Goal: Use online tool/utility: Utilize a website feature to perform a specific function

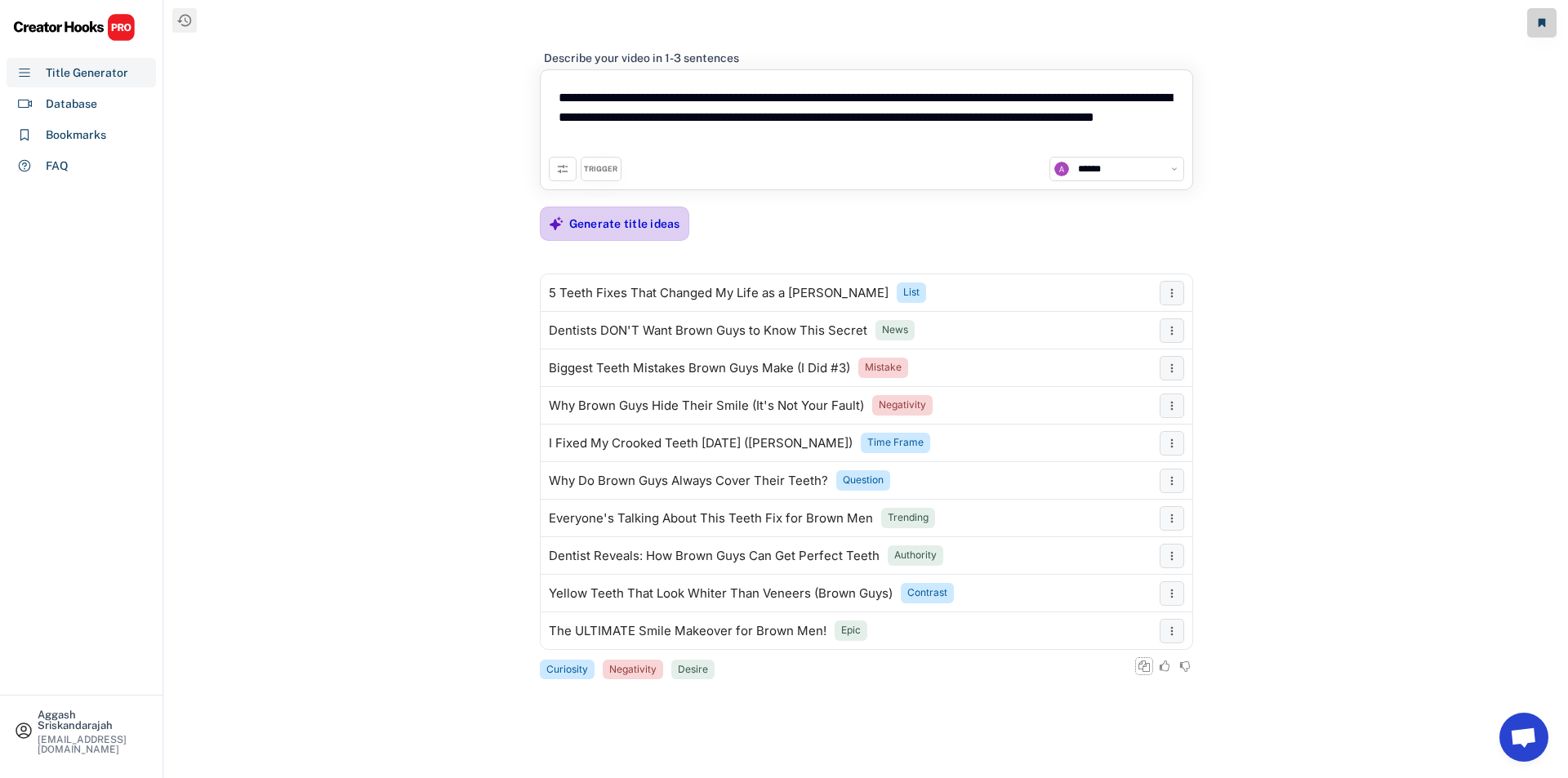
select select "**********"
click at [654, 226] on div "Generate title ideas" at bounding box center [624, 223] width 111 height 14
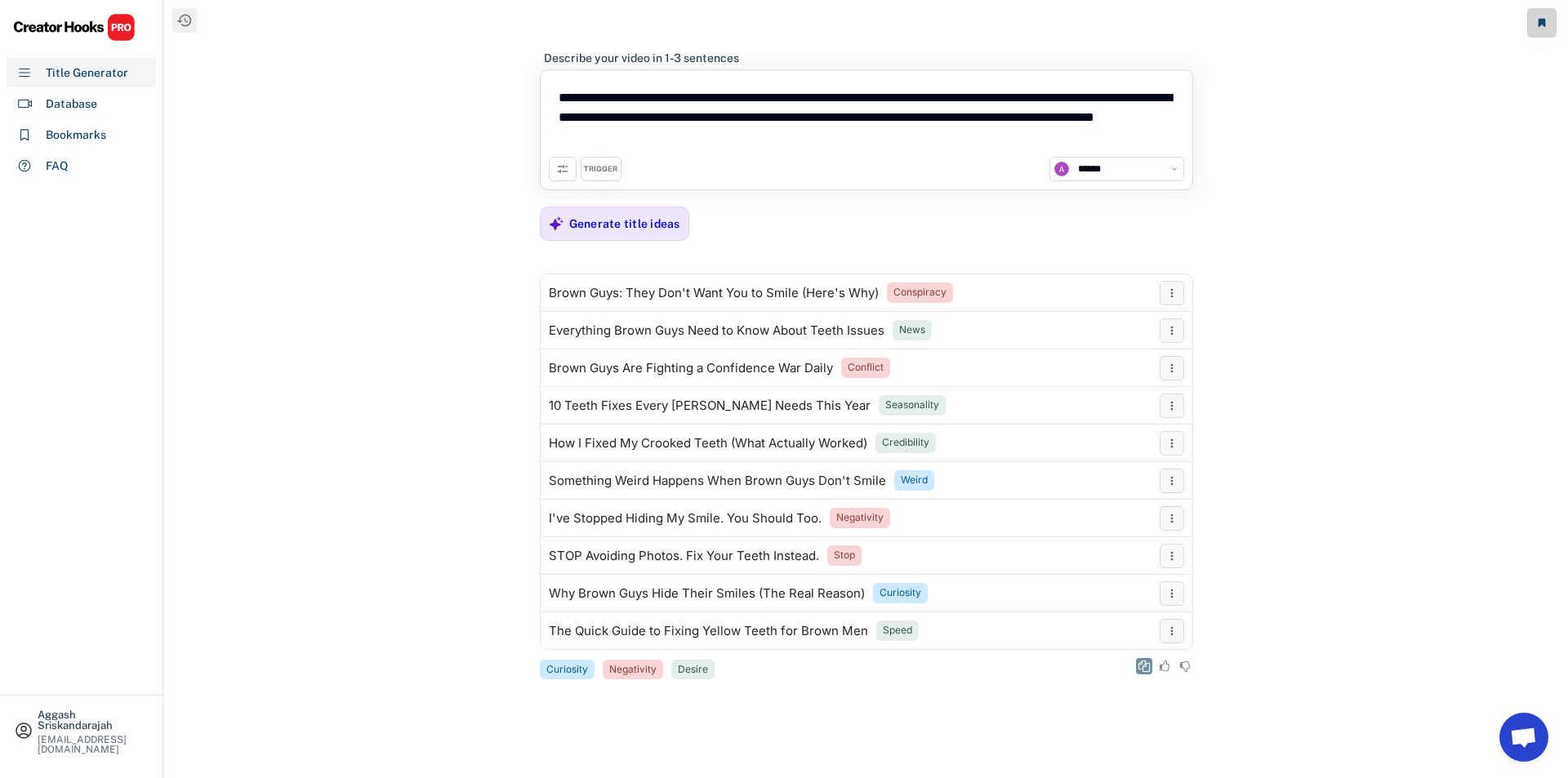
click at [1146, 659] on button at bounding box center [1144, 665] width 16 height 16
click at [632, 234] on div "Generate title ideas" at bounding box center [624, 223] width 111 height 33
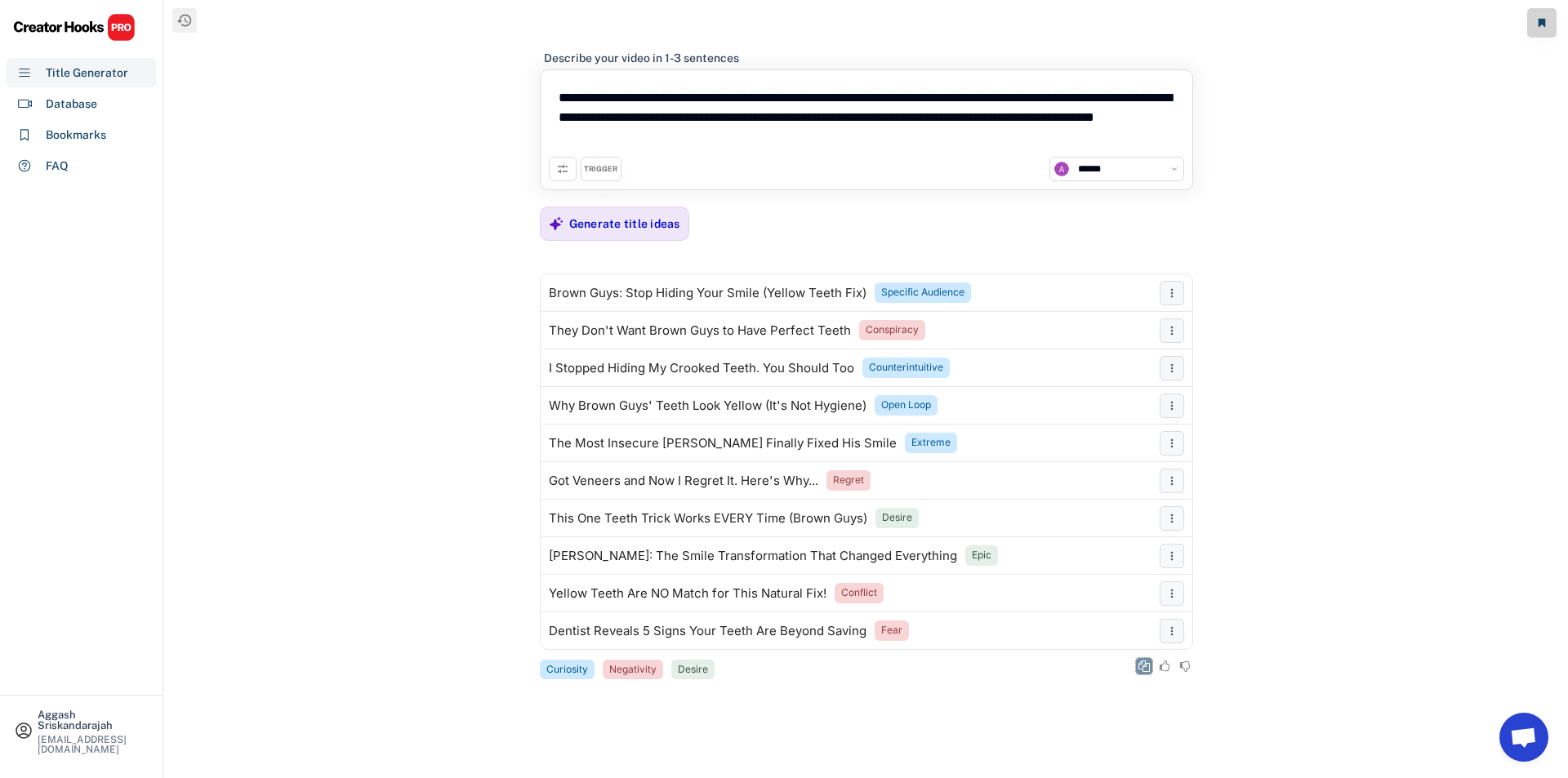
click at [1147, 662] on icon at bounding box center [1145, 666] width 12 height 12
click at [583, 224] on div "Generate title ideas" at bounding box center [624, 223] width 111 height 14
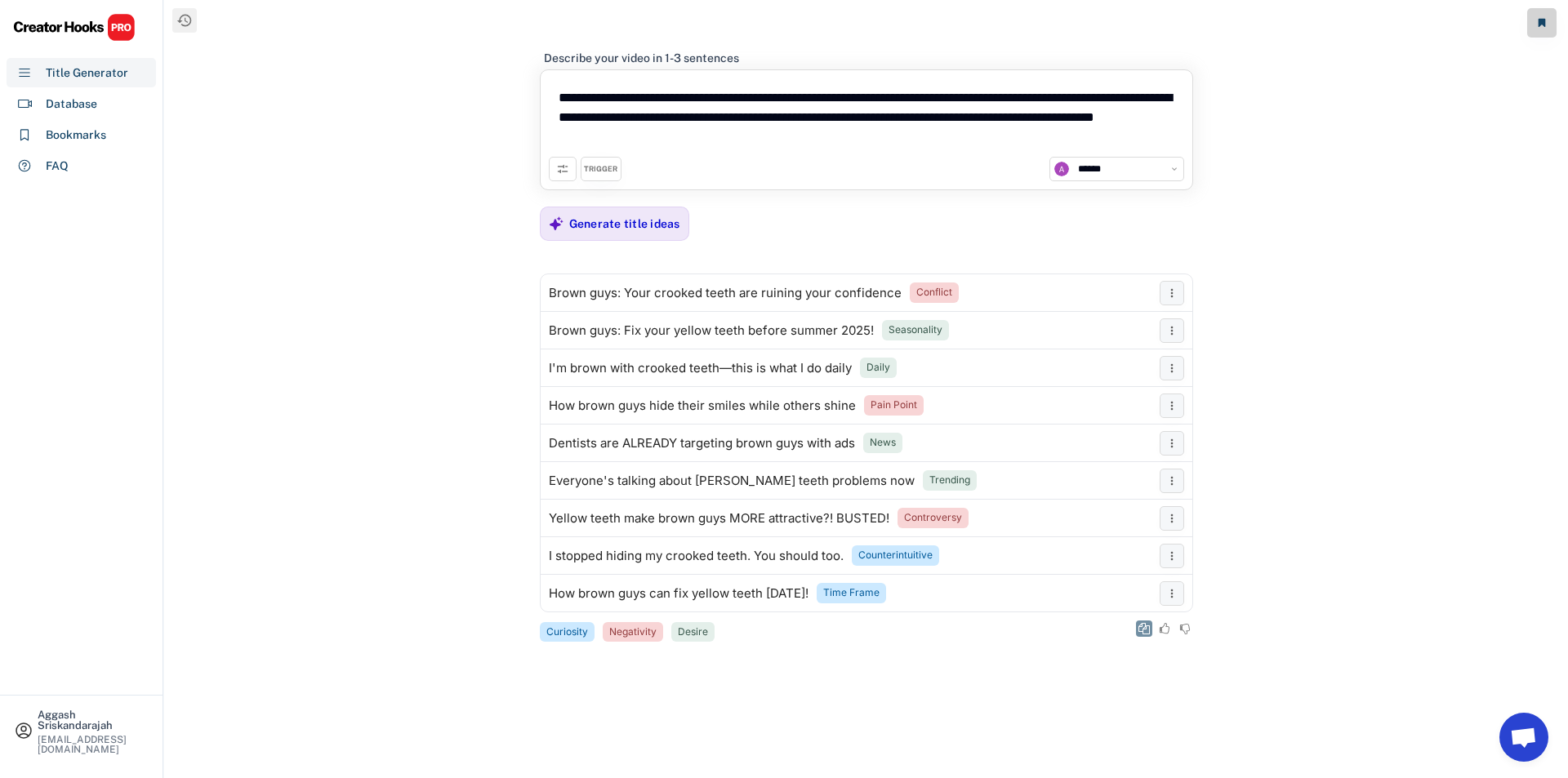
click at [1141, 623] on icon at bounding box center [1145, 629] width 12 height 12
click at [612, 222] on div "Generate title ideas" at bounding box center [624, 223] width 111 height 14
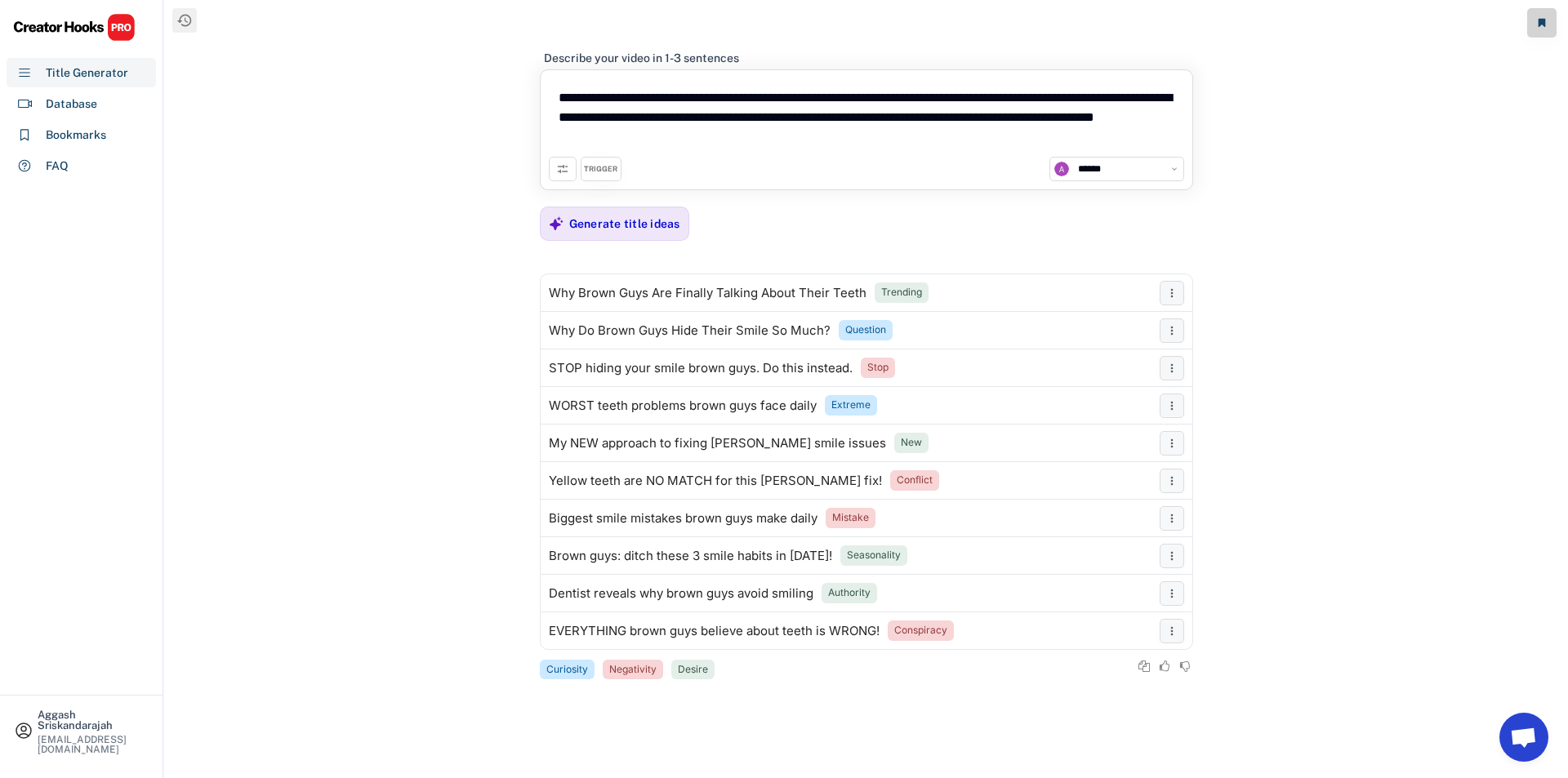
click at [1135, 659] on div at bounding box center [1070, 665] width 245 height 16
click at [1139, 660] on icon at bounding box center [1145, 666] width 12 height 12
click at [633, 228] on div "Generate title ideas" at bounding box center [624, 223] width 111 height 14
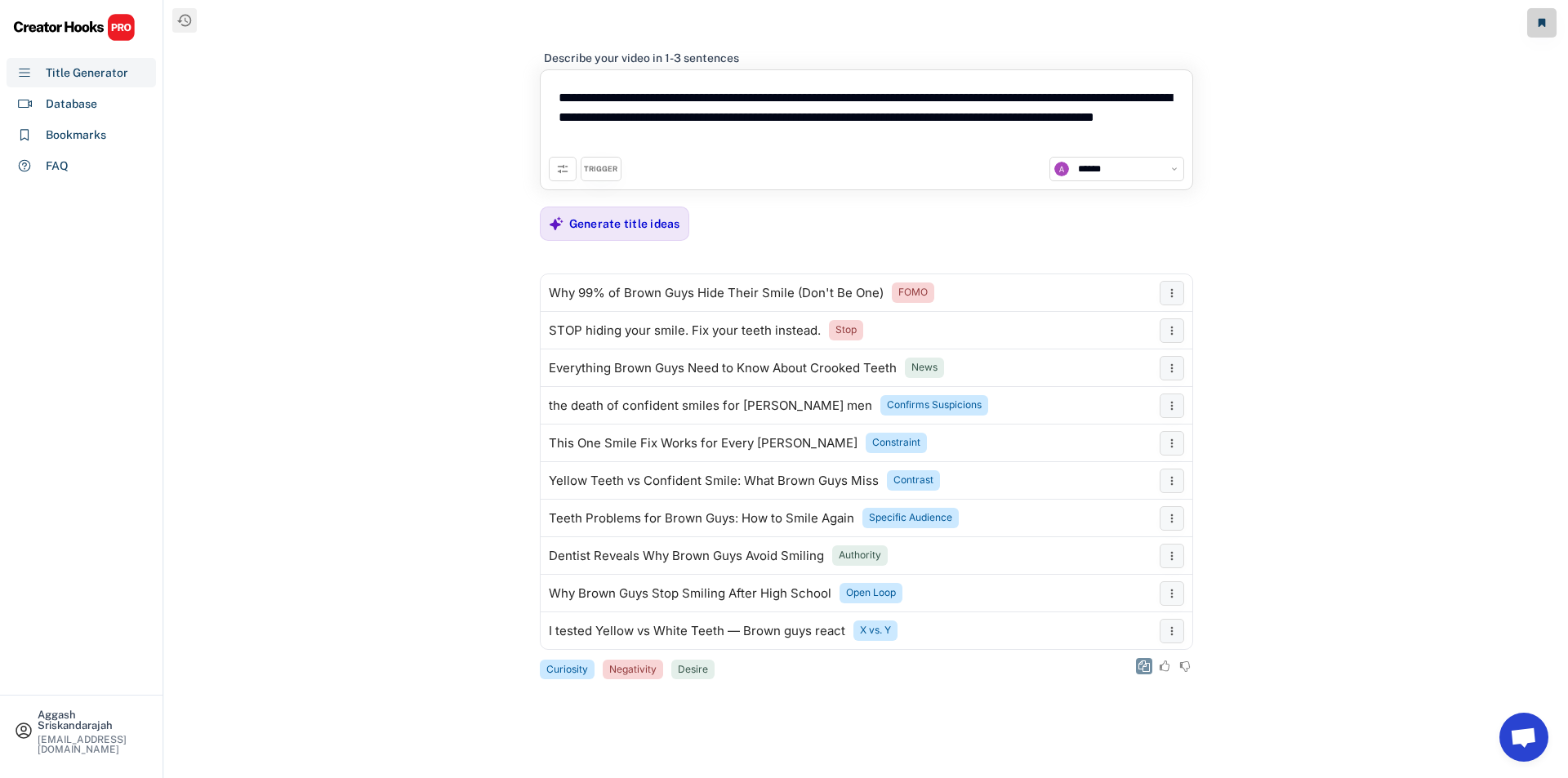
click at [1146, 667] on icon at bounding box center [1145, 666] width 12 height 12
click at [649, 224] on div "Generate title ideas" at bounding box center [624, 223] width 111 height 14
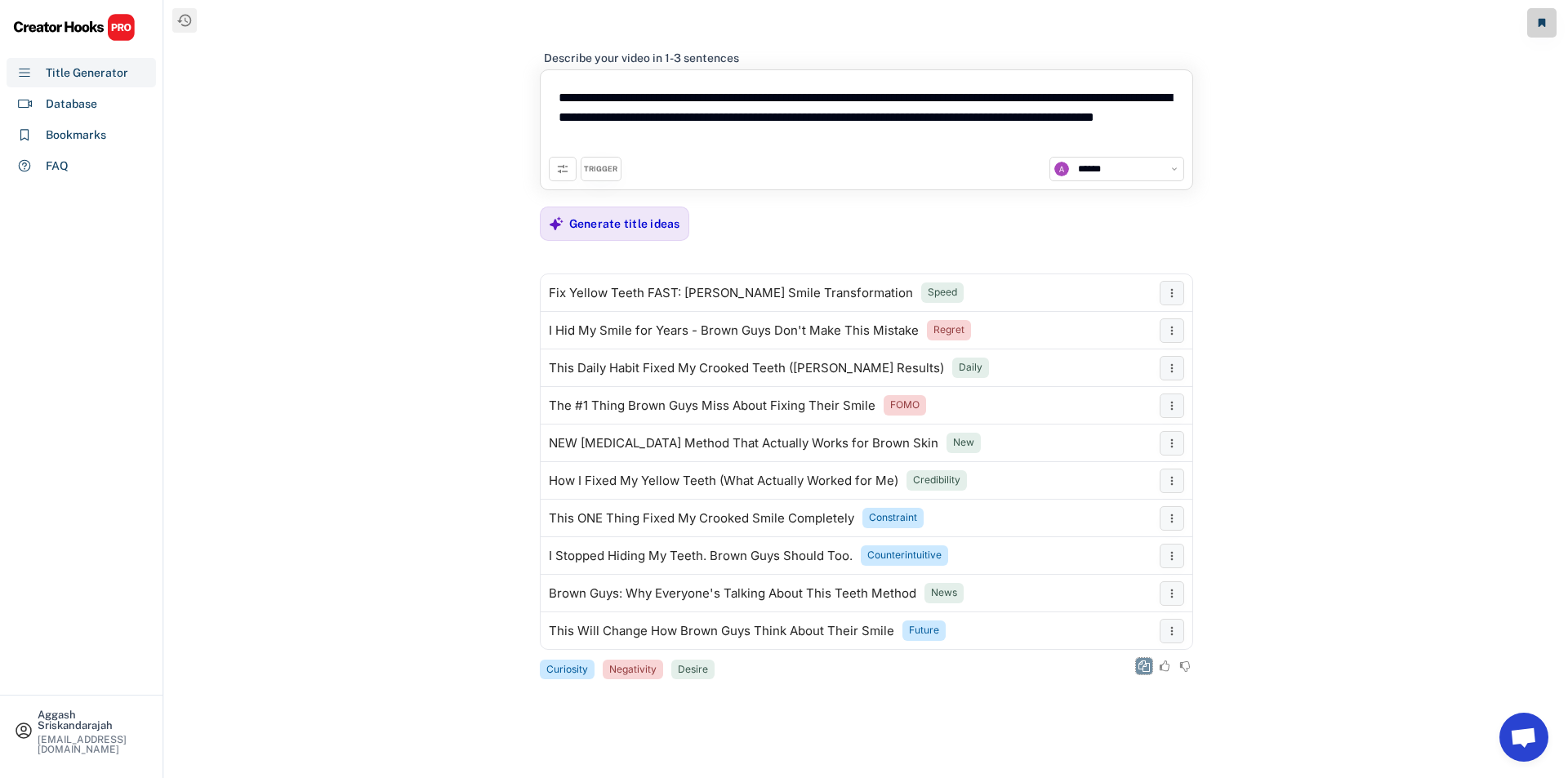
click at [1140, 664] on icon at bounding box center [1145, 666] width 12 height 12
click at [660, 227] on div "Generate title ideas" at bounding box center [624, 223] width 111 height 14
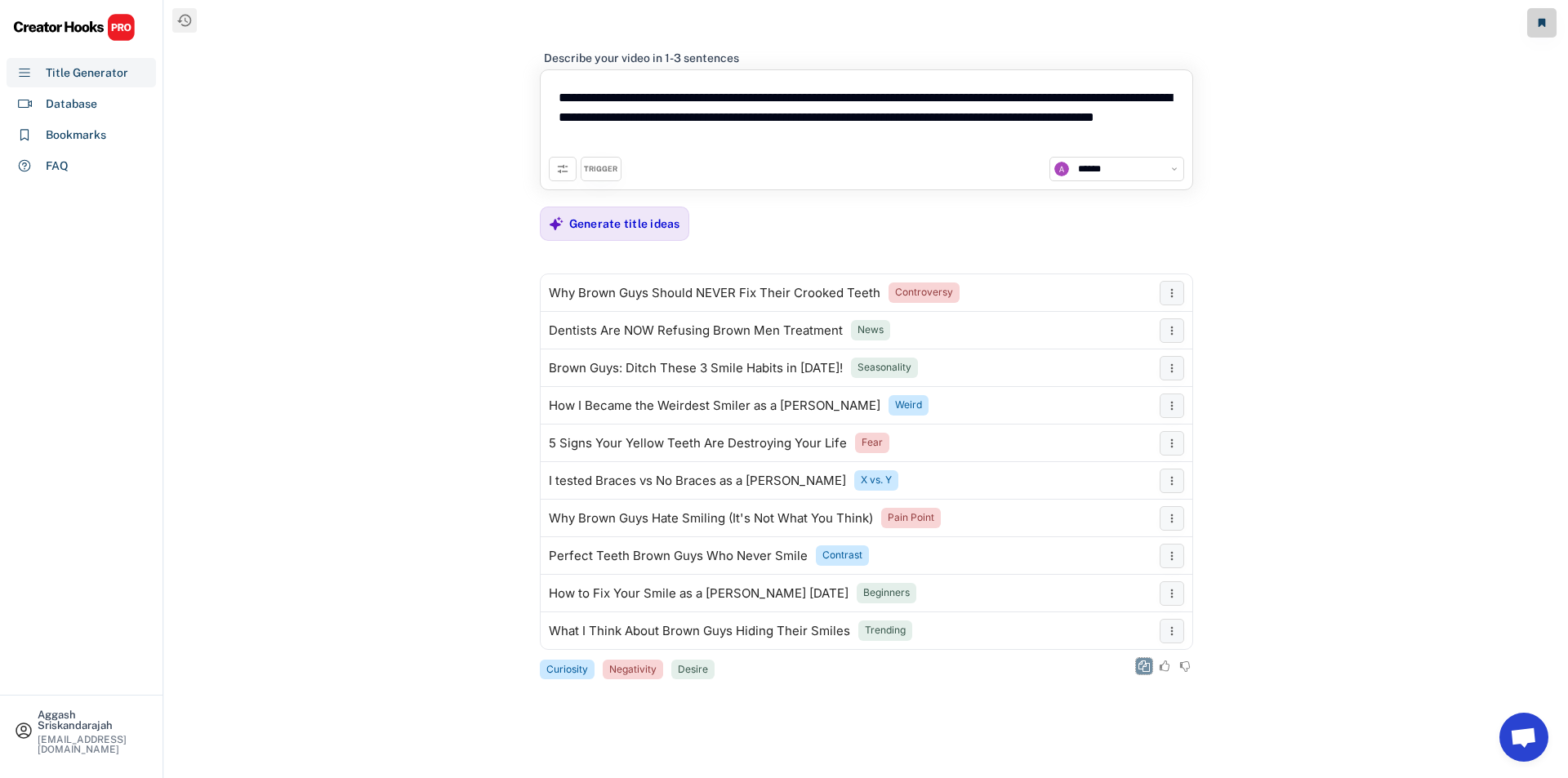
click at [1144, 668] on icon at bounding box center [1145, 666] width 12 height 12
drag, startPoint x: 698, startPoint y: 251, endPoint x: 683, endPoint y: 240, distance: 18.6
click at [698, 251] on div "**********" at bounding box center [867, 357] width 654 height 648
click at [656, 223] on div "Generate title ideas" at bounding box center [624, 223] width 111 height 14
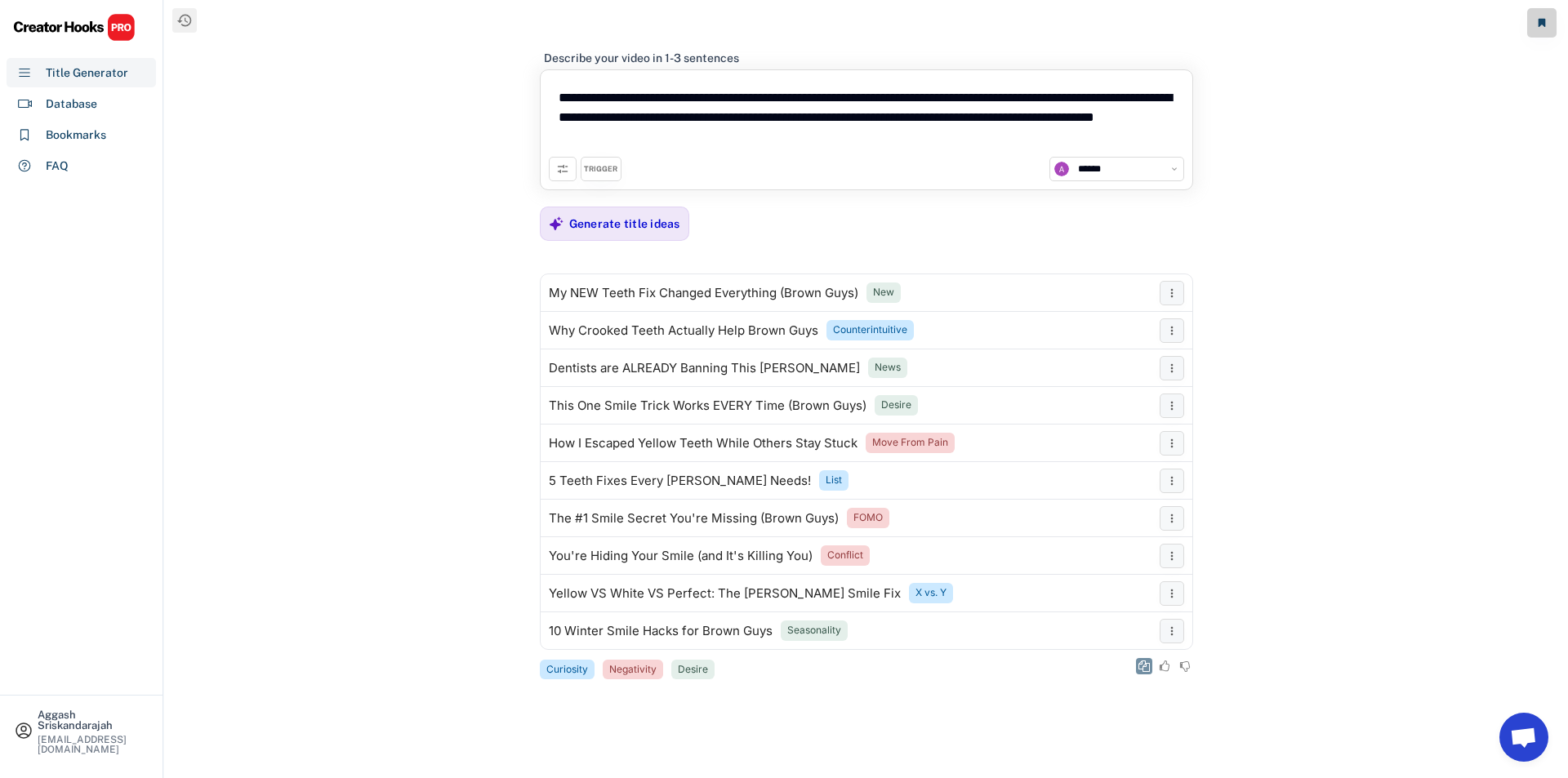
click at [1142, 665] on icon at bounding box center [1145, 666] width 12 height 12
click at [589, 226] on div "Generate title ideas" at bounding box center [624, 223] width 111 height 14
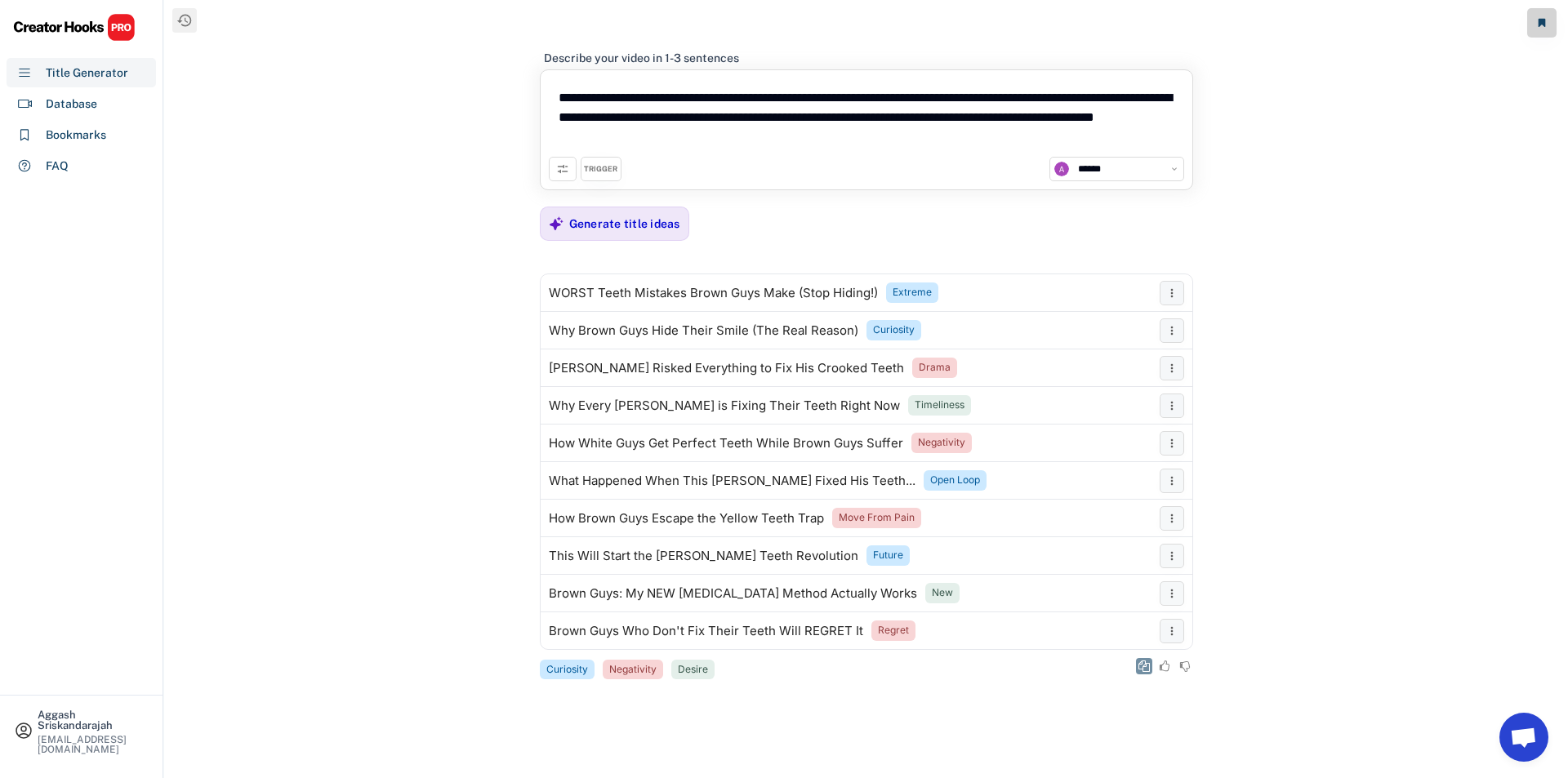
click at [1146, 669] on icon at bounding box center [1145, 666] width 12 height 12
click at [638, 227] on div "Generate title ideas" at bounding box center [624, 223] width 111 height 14
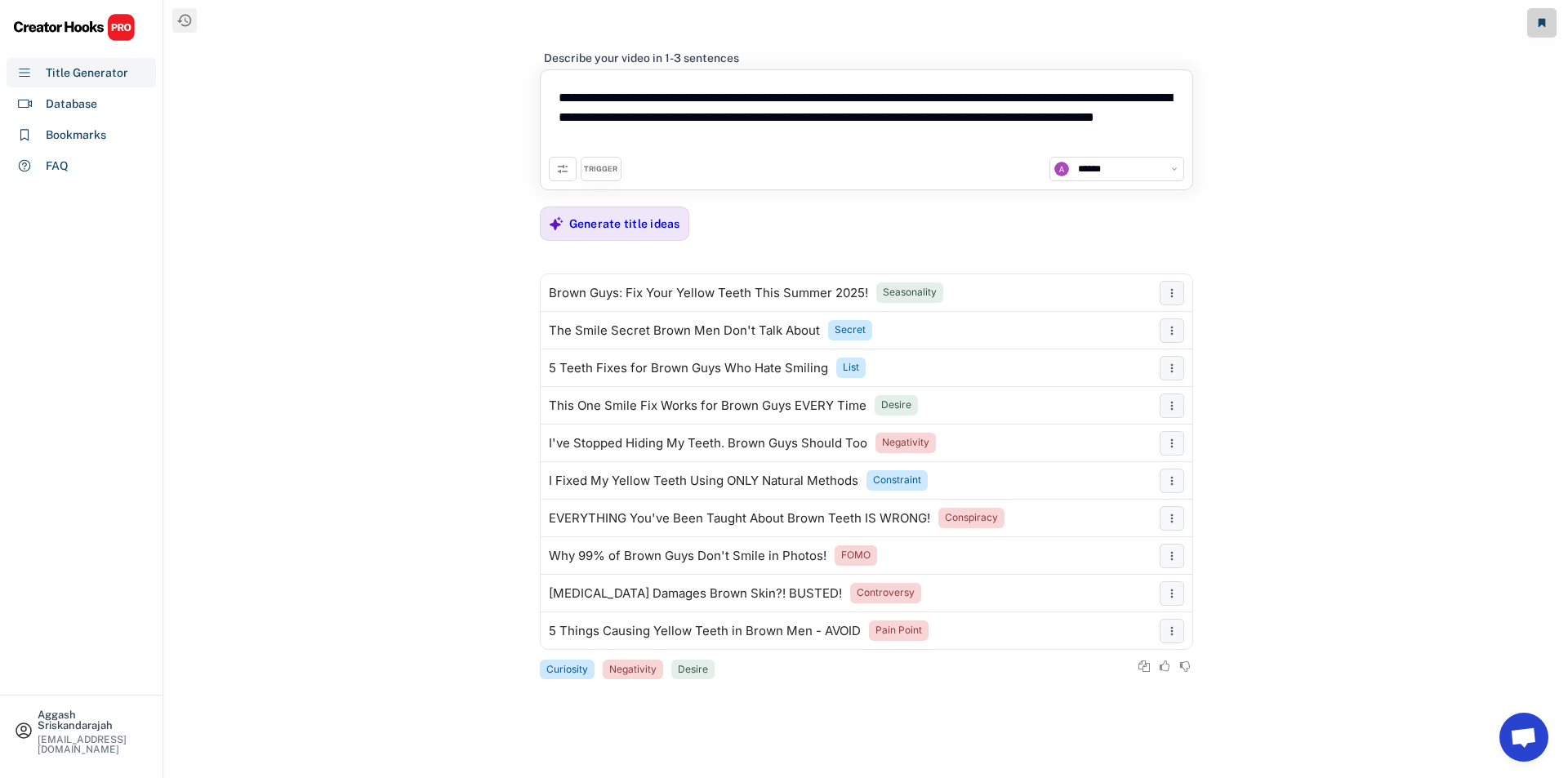
click at [1130, 667] on div at bounding box center [1070, 665] width 245 height 16
click at [1141, 664] on icon at bounding box center [1145, 666] width 12 height 12
click at [616, 227] on div "Generate title ideas" at bounding box center [624, 223] width 111 height 14
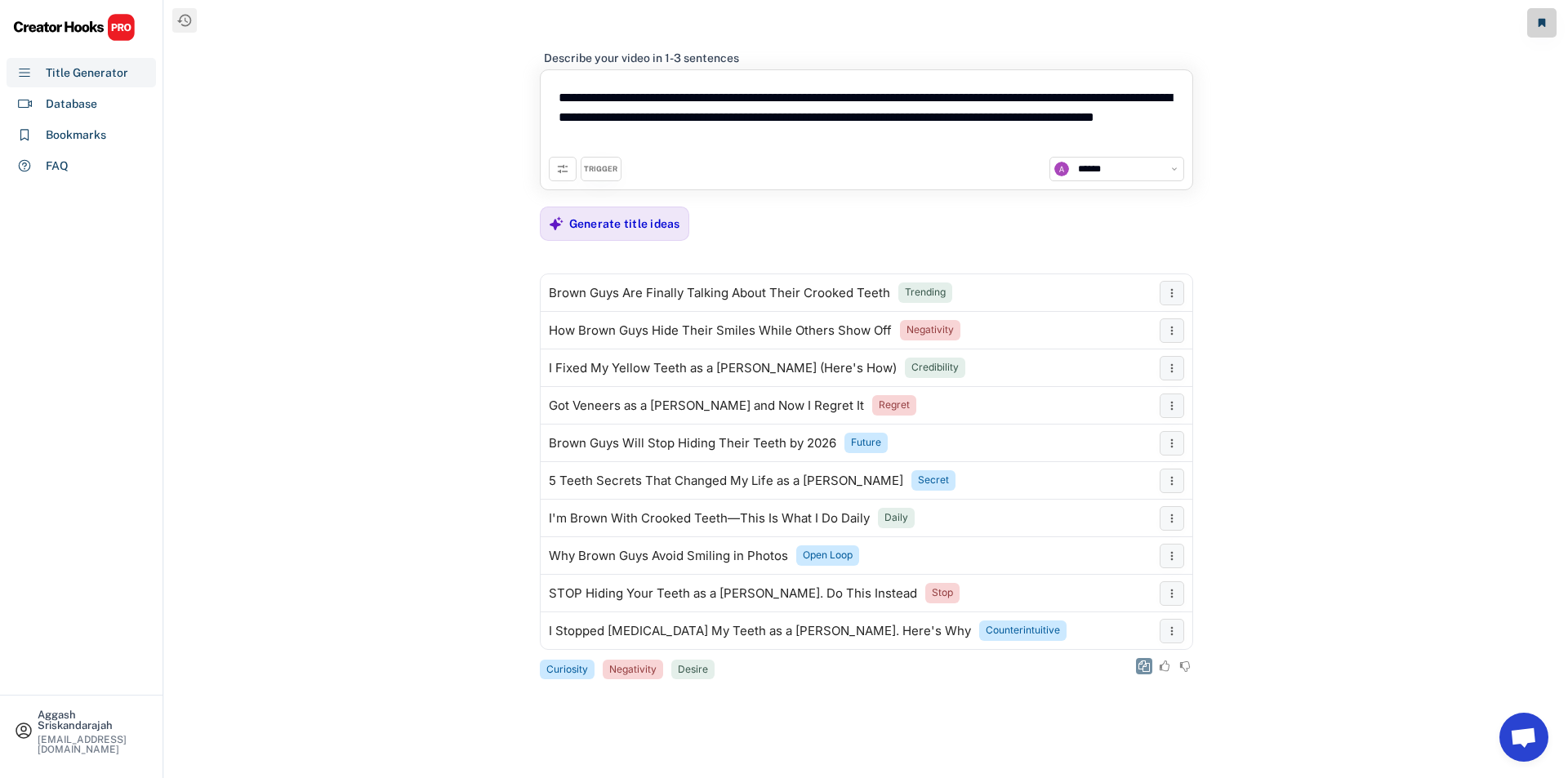
click at [1144, 670] on icon at bounding box center [1145, 666] width 12 height 12
click at [609, 217] on div "Generate title ideas" at bounding box center [624, 223] width 111 height 14
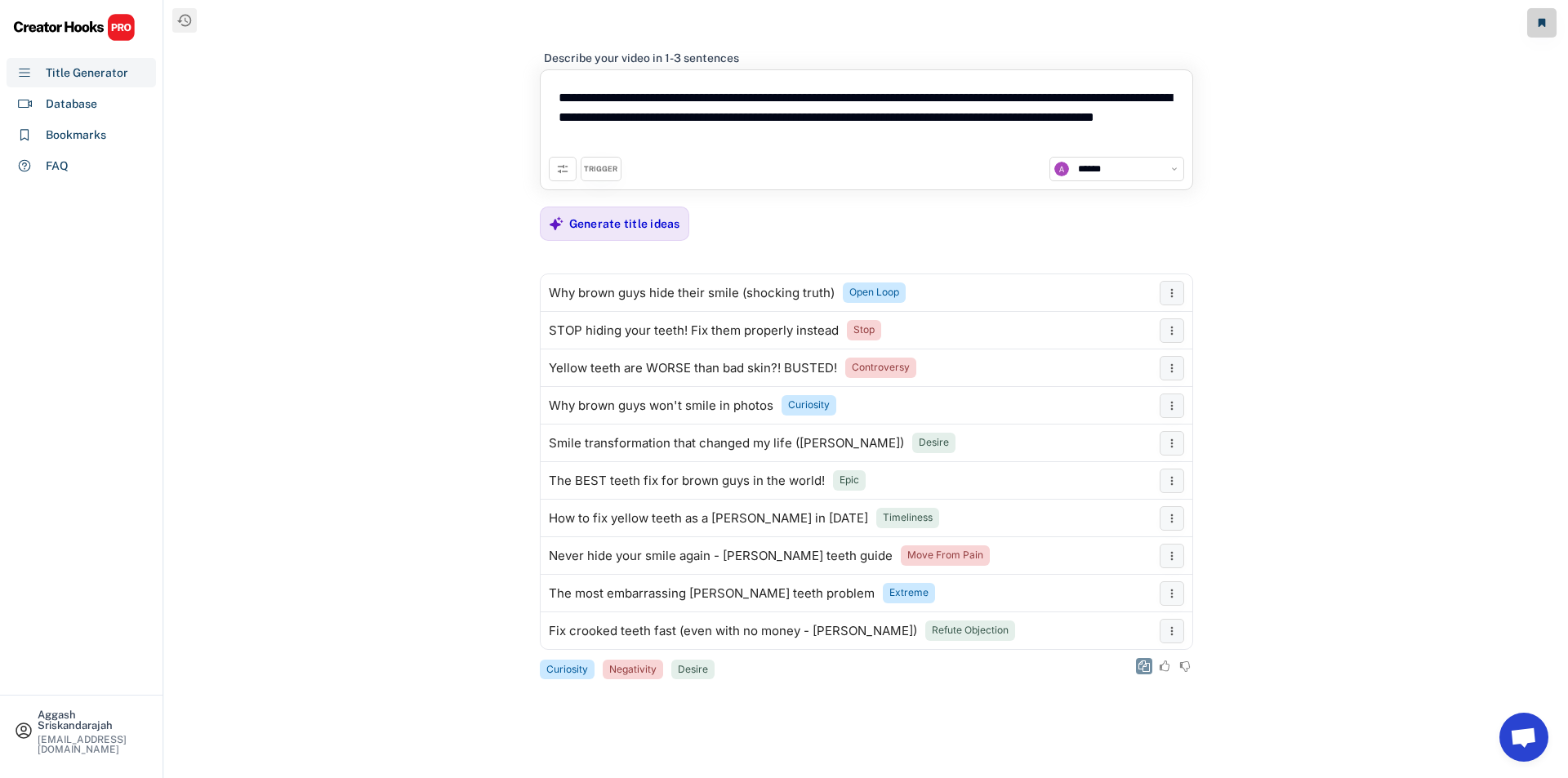
click at [1145, 667] on use at bounding box center [1145, 666] width 12 height 12
click at [627, 219] on div "Generate title ideas" at bounding box center [624, 223] width 111 height 14
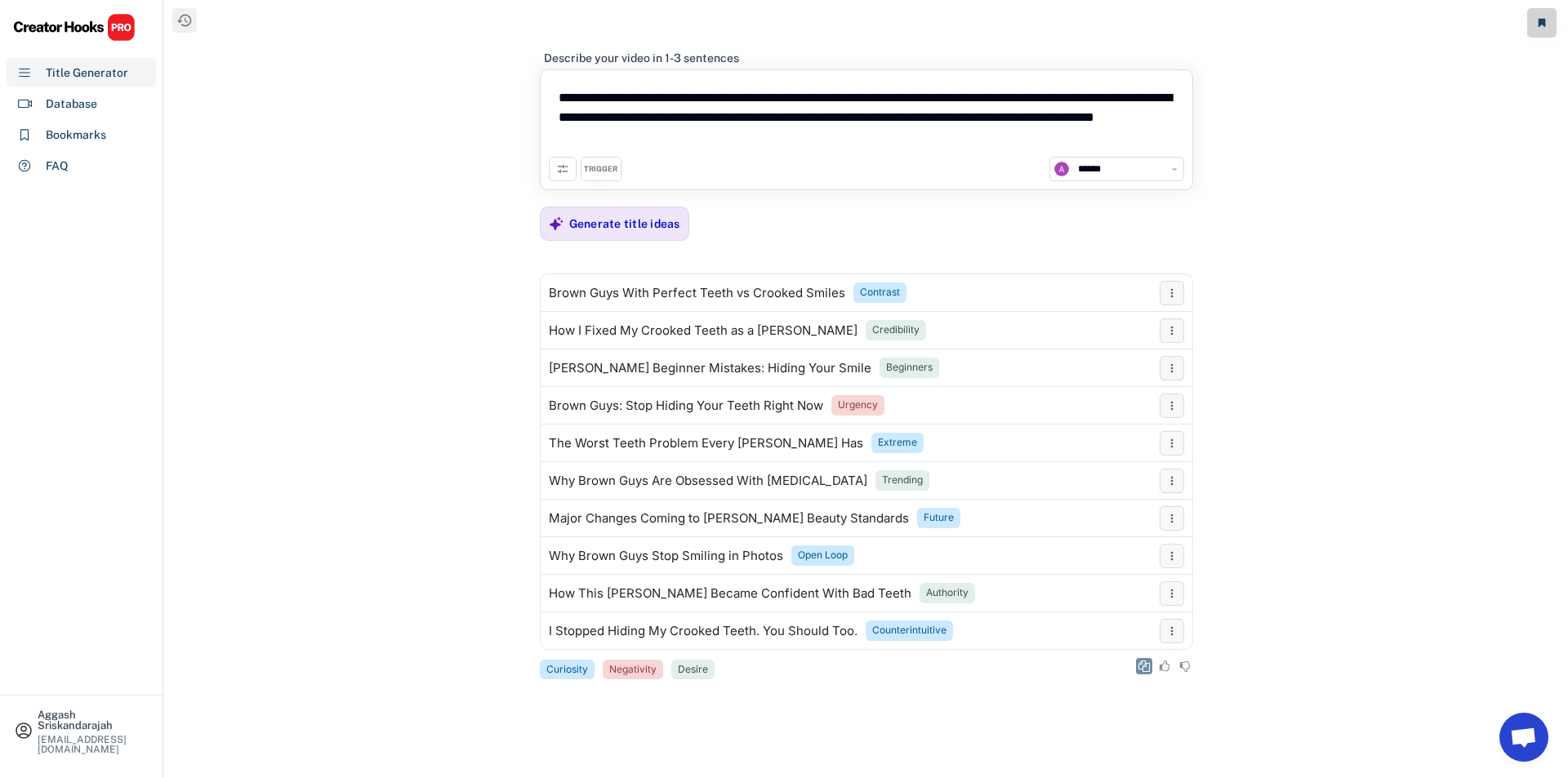
click at [1146, 674] on button at bounding box center [1144, 665] width 16 height 16
click at [605, 226] on div "Generate title ideas" at bounding box center [624, 223] width 111 height 14
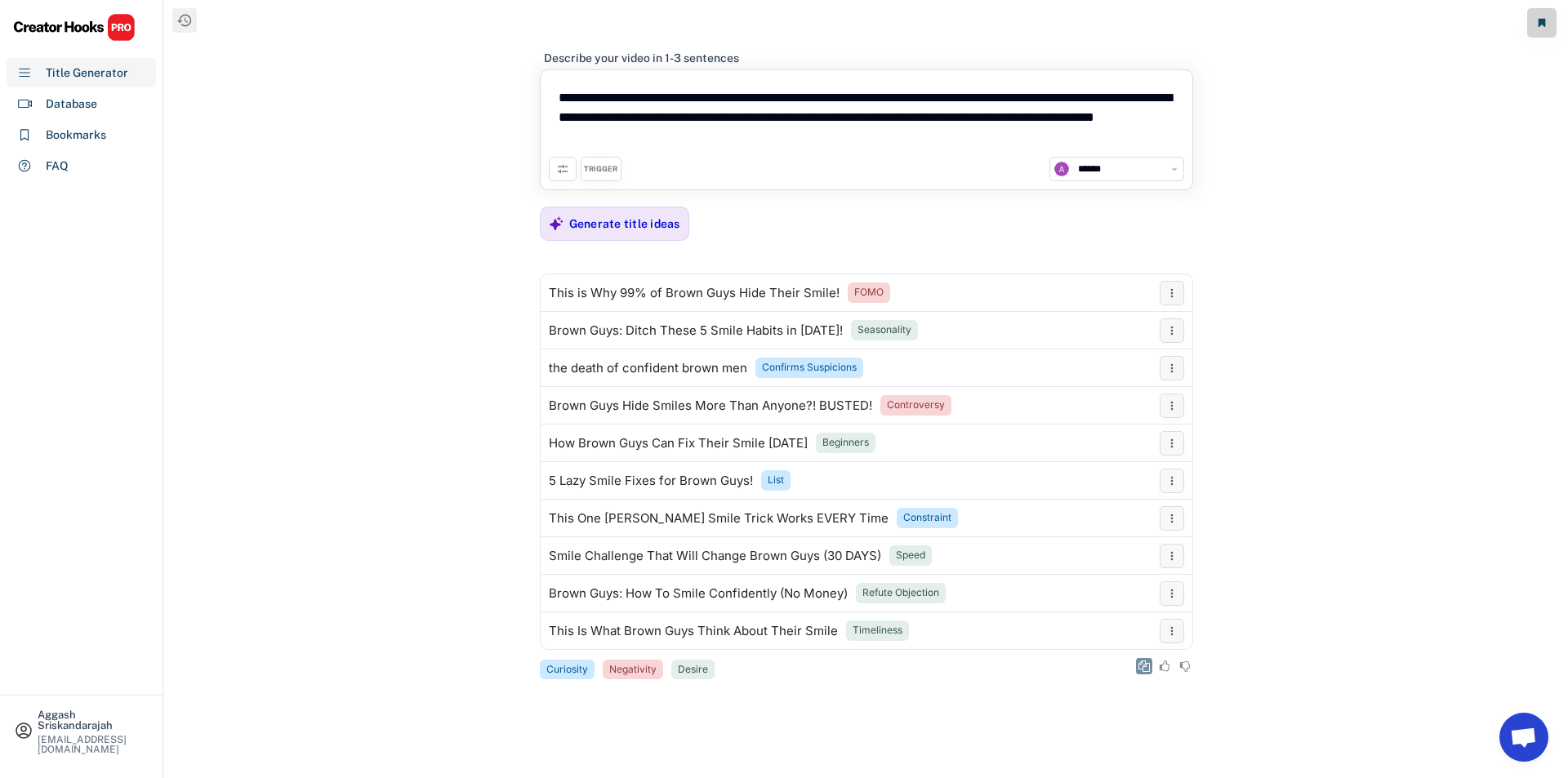
click at [1144, 664] on icon at bounding box center [1145, 666] width 12 height 12
